Goal: Check status: Check status

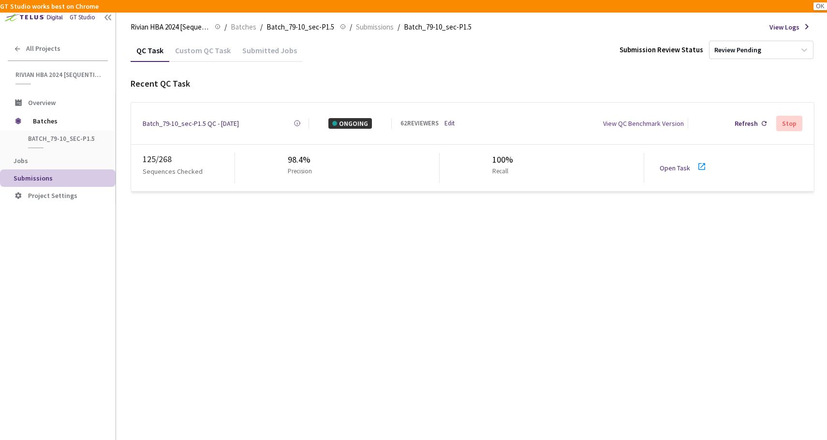
click at [661, 186] on div "QC Task Custom QC Task Submitted Jobs Submission Review Status Review Pending R…" at bounding box center [473, 121] width 684 height 165
click at [672, 163] on link "Open Task" at bounding box center [675, 167] width 30 height 9
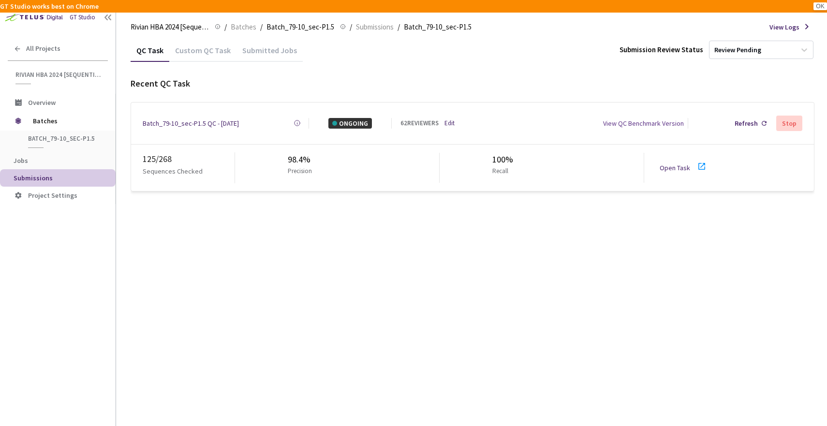
click at [205, 118] on div "Batch_79-10_sec-P1.5 QC - [DATE]" at bounding box center [191, 123] width 96 height 11
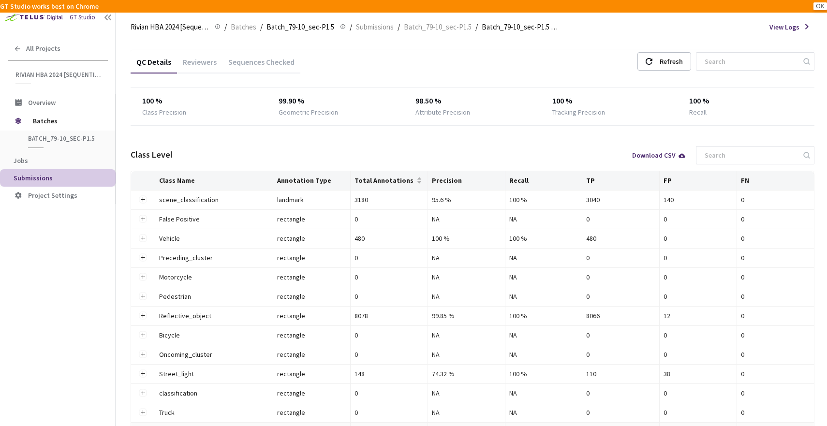
click at [202, 64] on div "Reviewers" at bounding box center [199, 65] width 45 height 16
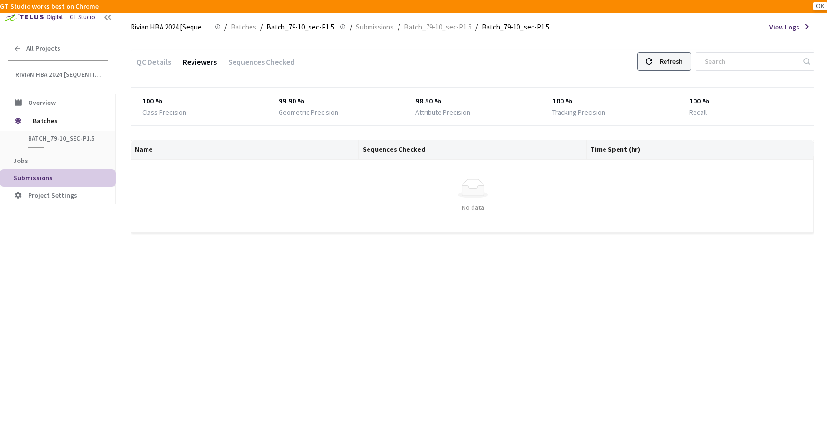
click at [664, 65] on div "Refresh" at bounding box center [671, 61] width 23 height 17
click at [590, 33] on div "Rivian HBA 2024 [Sequential] Rivian HBA 2024 [Sequential] / Batches / Batch_79-…" at bounding box center [473, 26] width 684 height 23
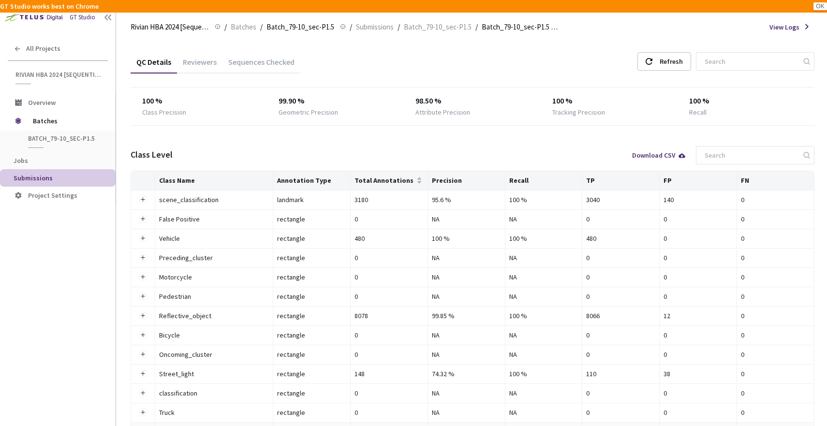
click at [179, 57] on div "Reviewers" at bounding box center [199, 65] width 45 height 16
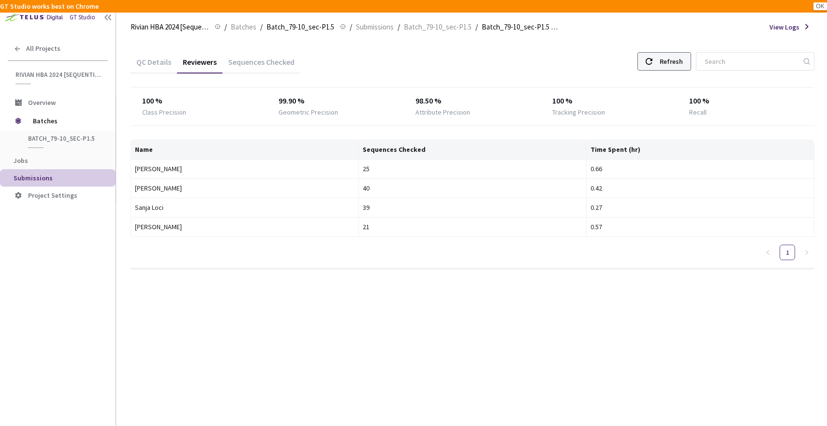
click at [656, 64] on div "Refresh" at bounding box center [664, 61] width 54 height 18
click at [648, 59] on icon at bounding box center [649, 61] width 7 height 7
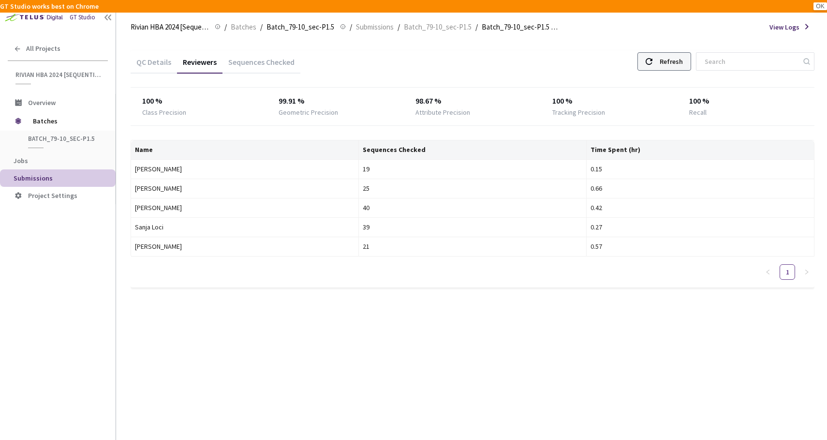
click at [646, 64] on icon at bounding box center [649, 61] width 7 height 7
